Goal: Complete application form

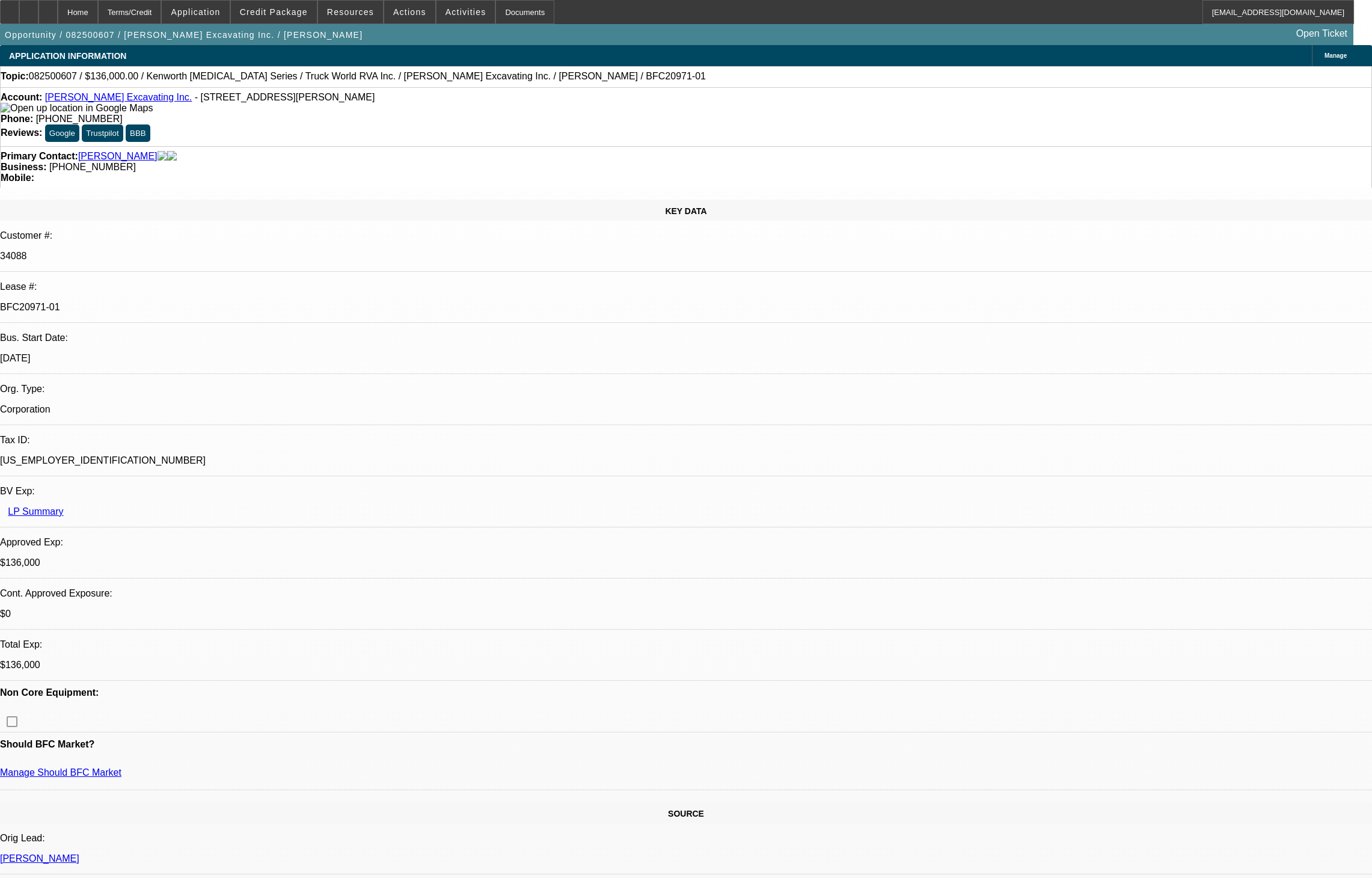
select select "0"
select select "2"
select select "0"
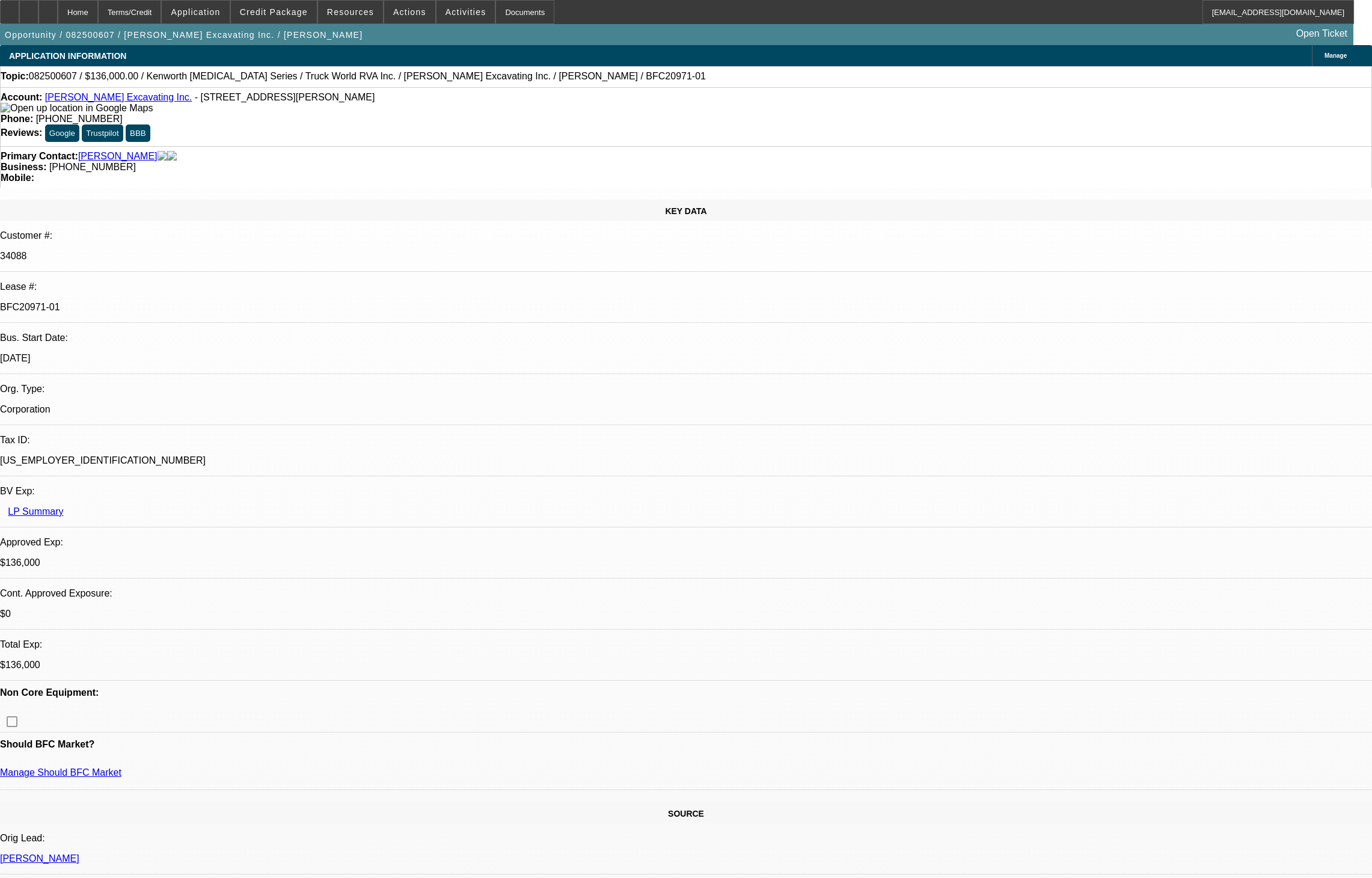
select select "0"
select select "6"
select select "0"
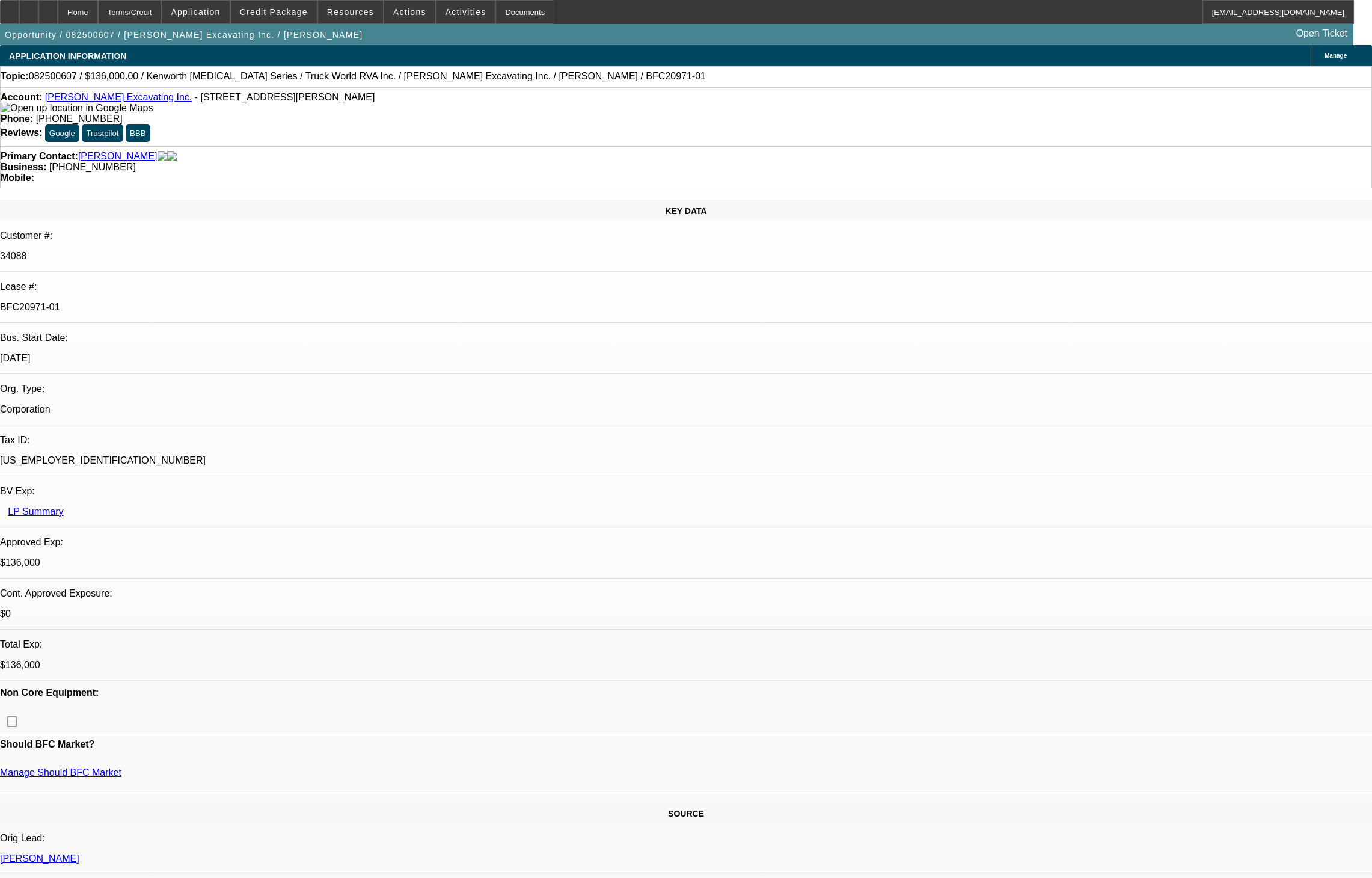
select select "0"
select select "6"
select select "0"
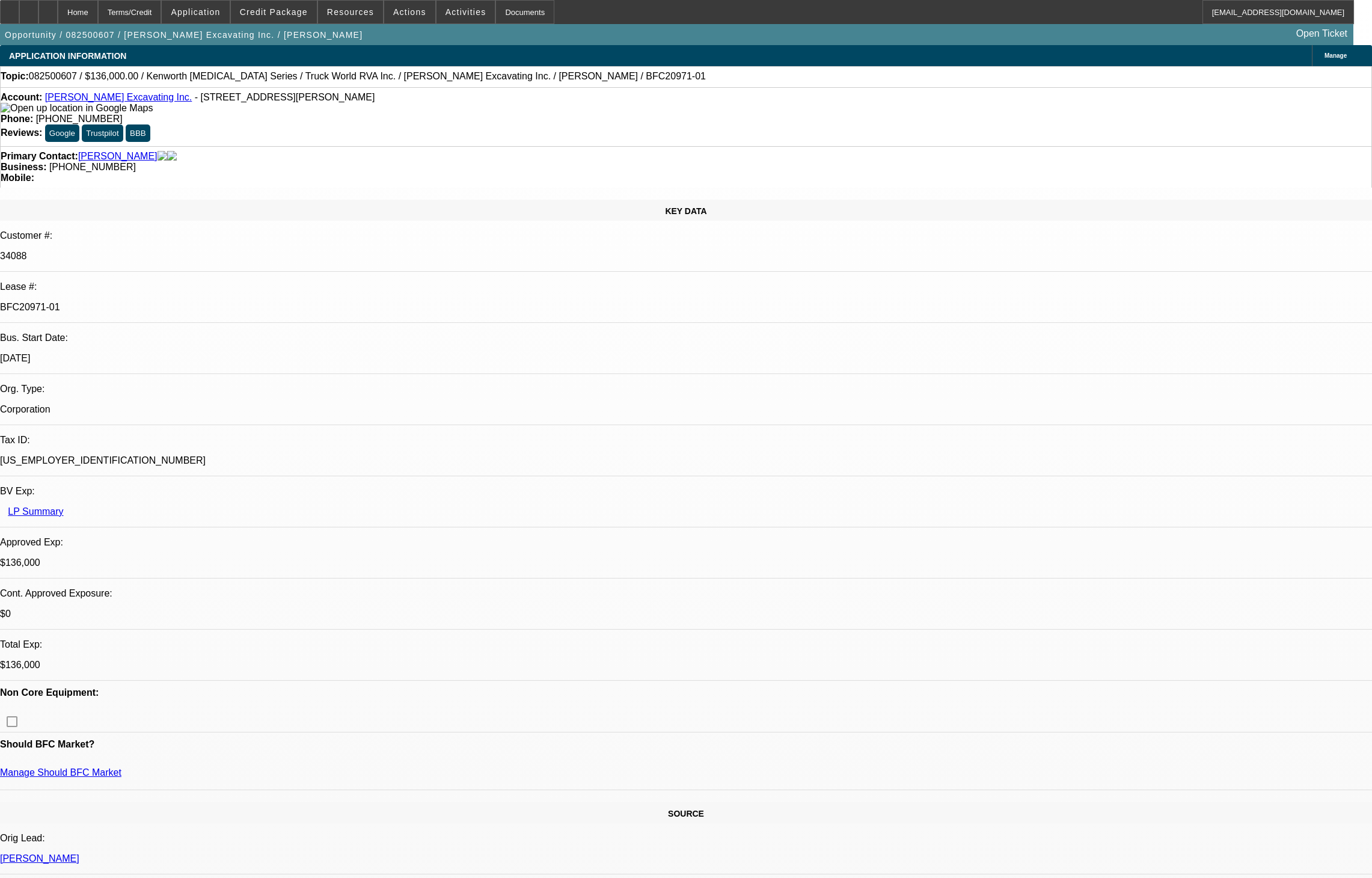
select select "6"
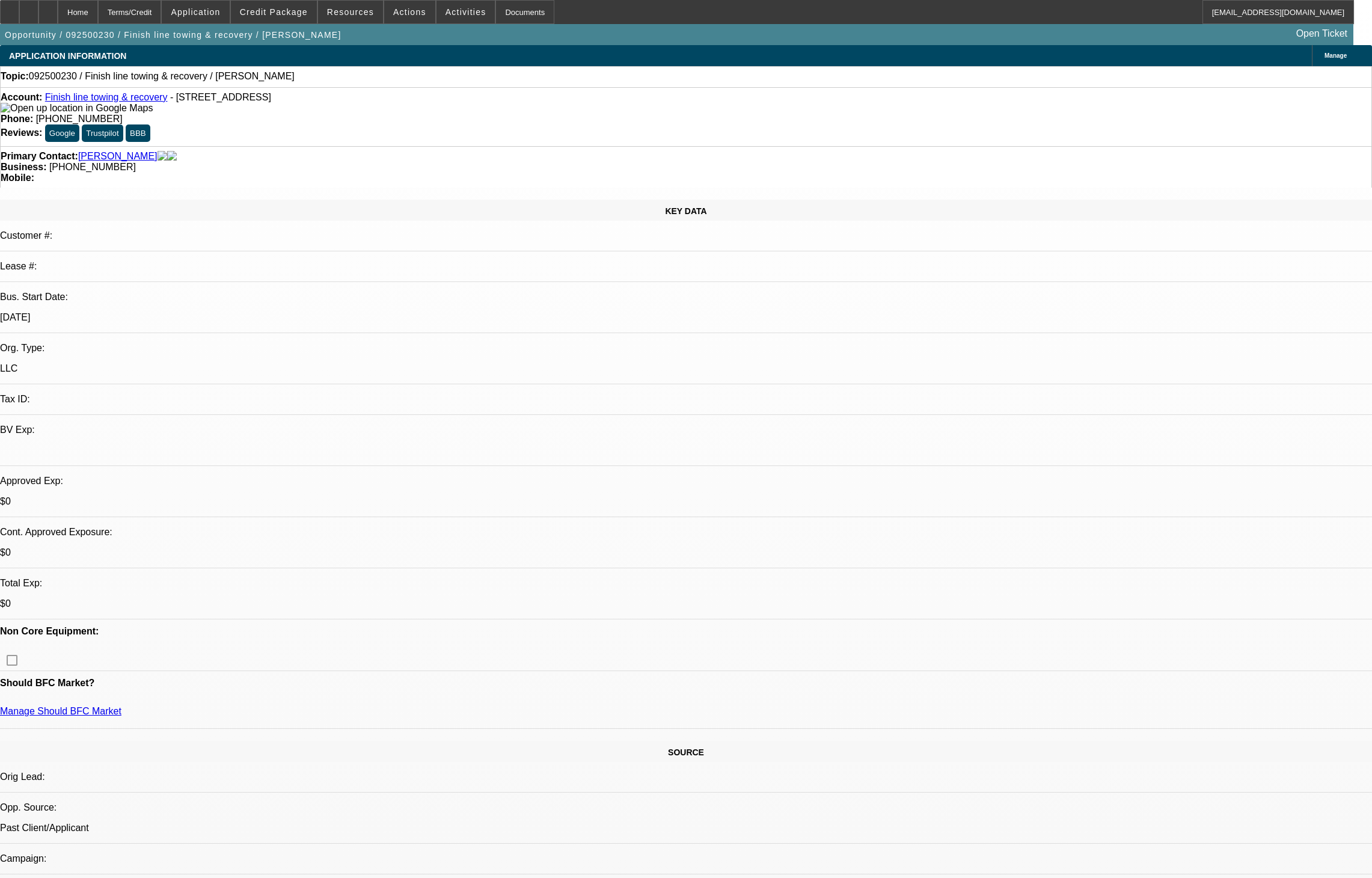
select select "0"
select select "2"
select select "0.1"
select select "4"
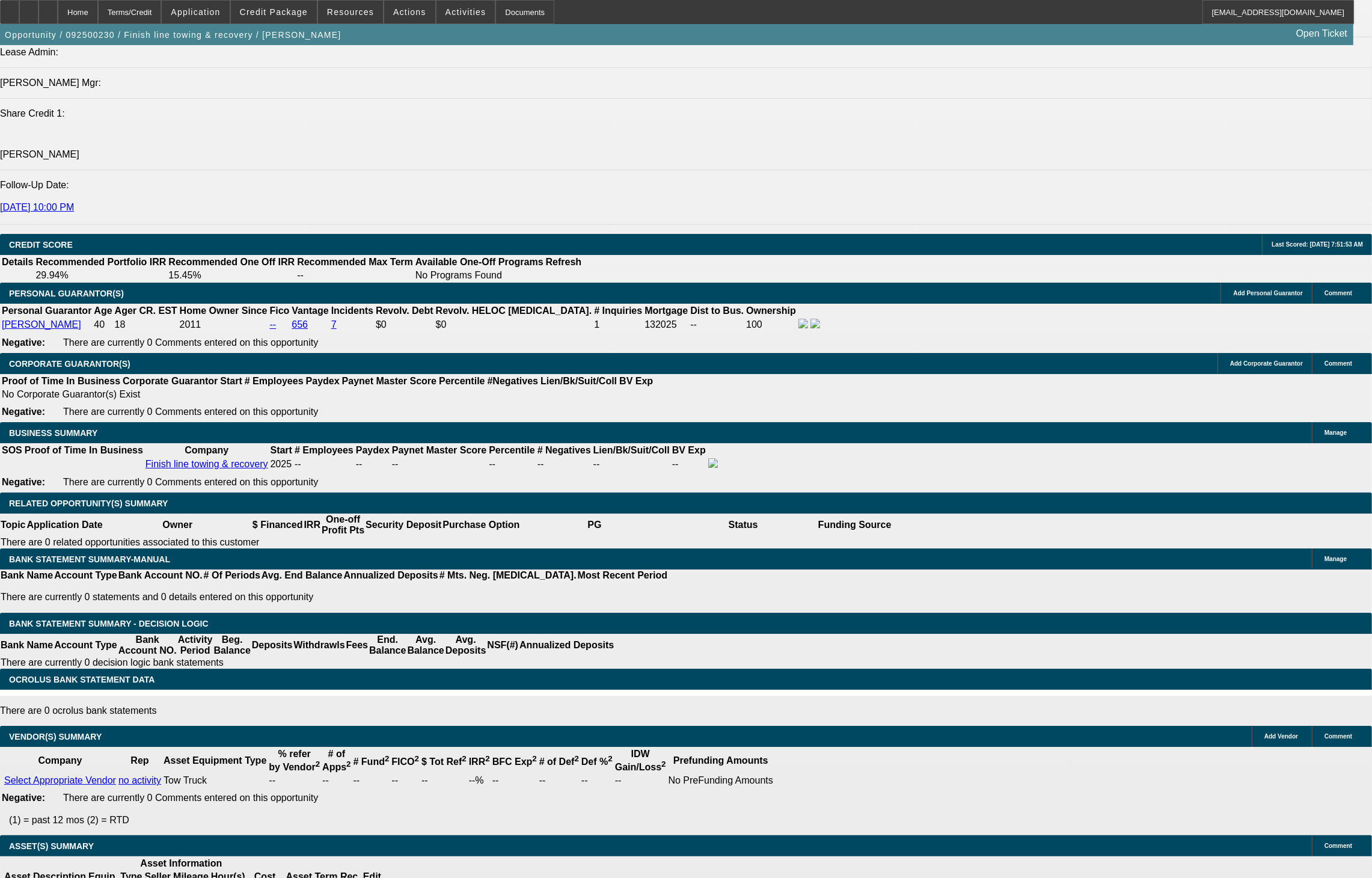
scroll to position [357, 0]
